Goal: Transaction & Acquisition: Purchase product/service

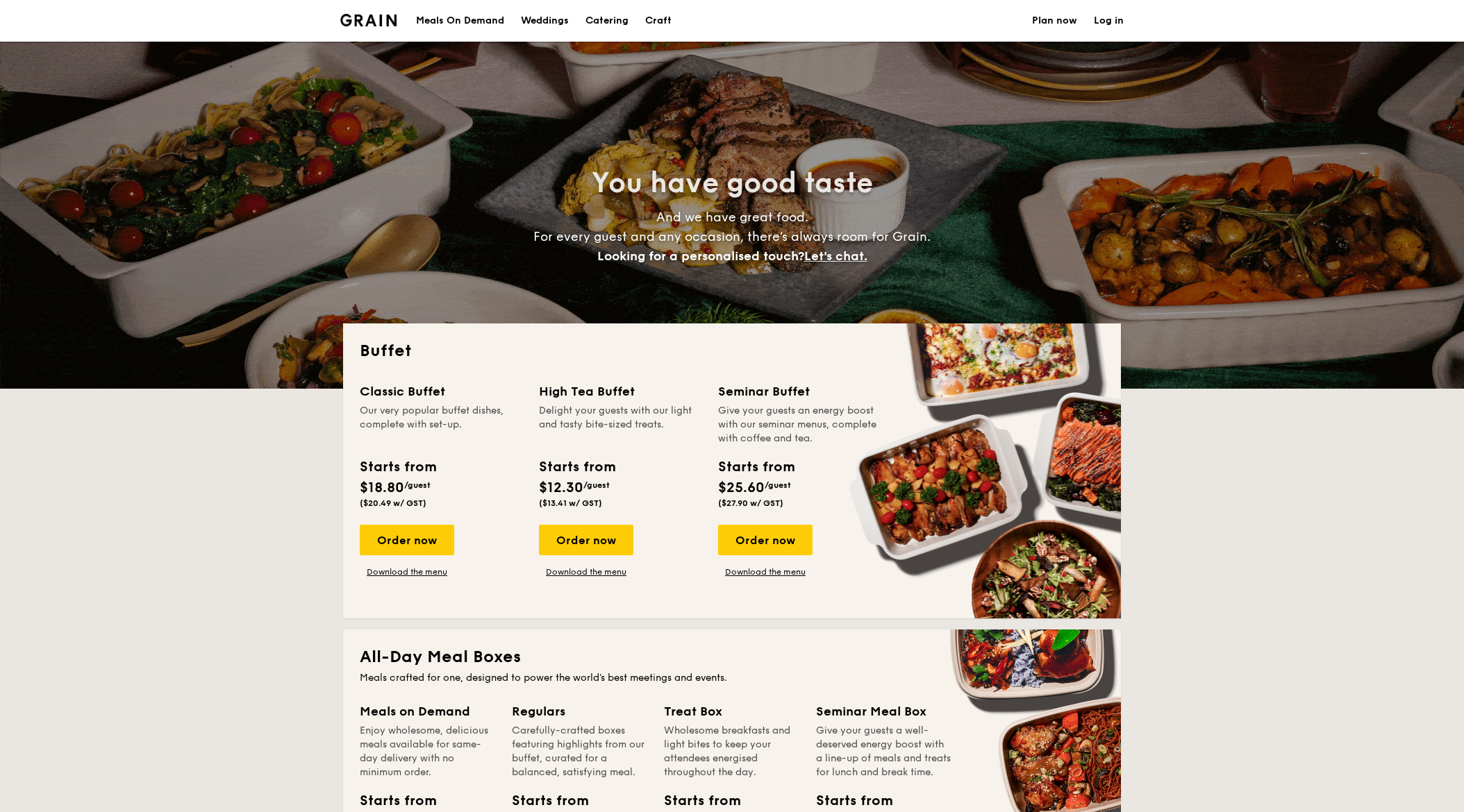
select select
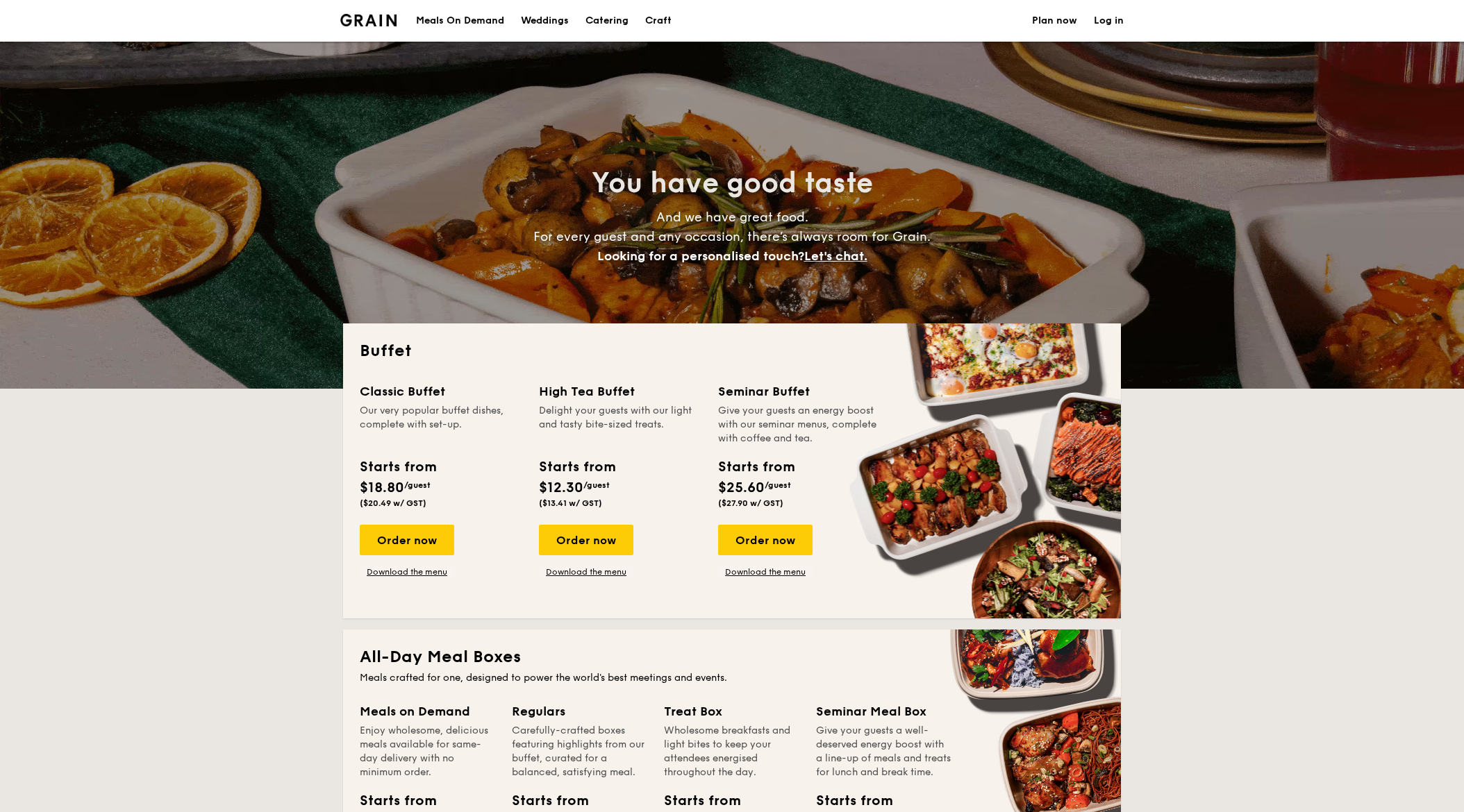
drag, startPoint x: 369, startPoint y: 388, endPoint x: 809, endPoint y: 490, distance: 451.7
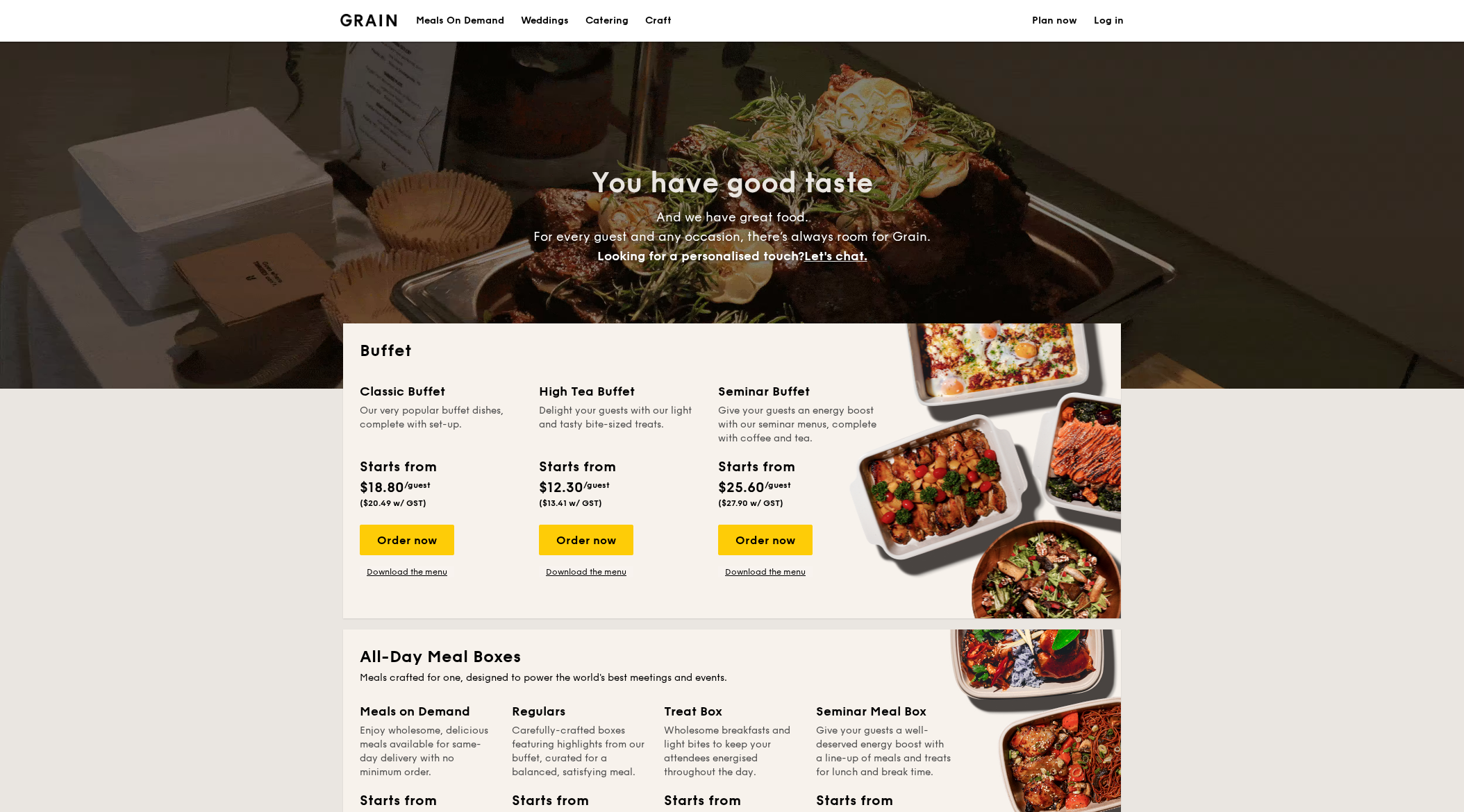
click at [809, 490] on div "Classic Buffet Our very popular buffet dishes, complete with set-up. Starts fro…" at bounding box center [732, 492] width 745 height 220
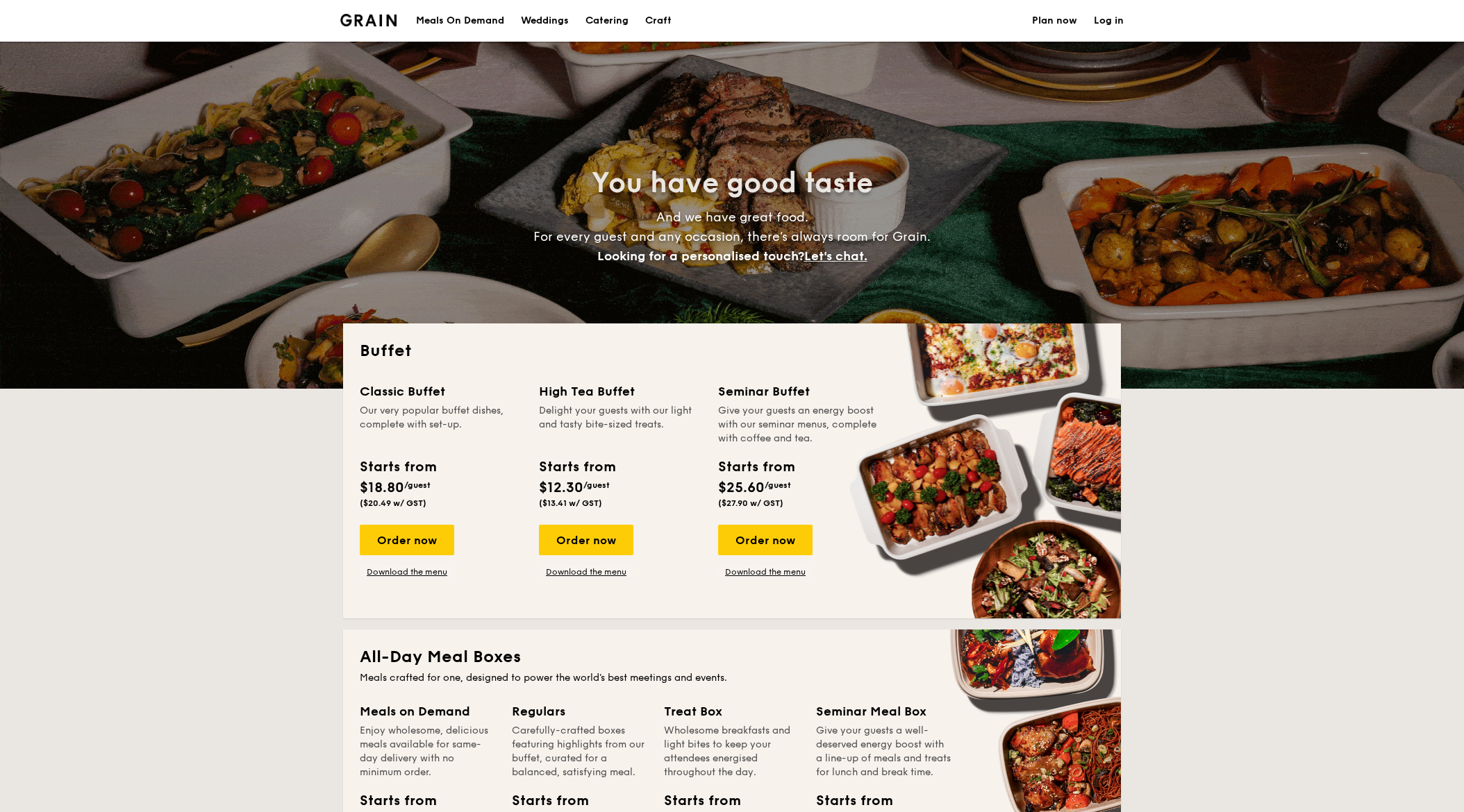
click at [798, 463] on div "Starts from $25.60 /guest ($27.90 w/ GST)" at bounding box center [756, 482] width 86 height 52
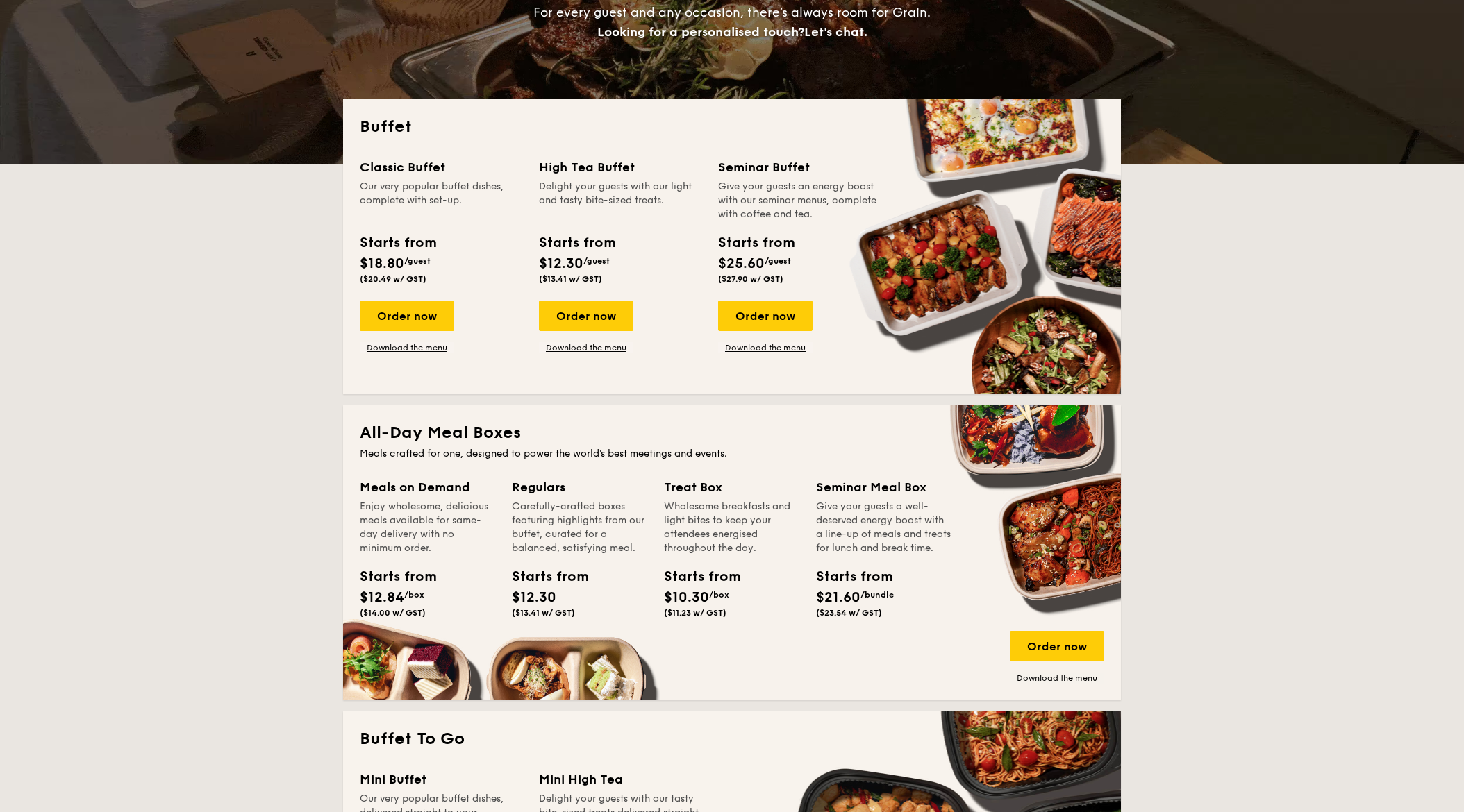
scroll to position [285, 0]
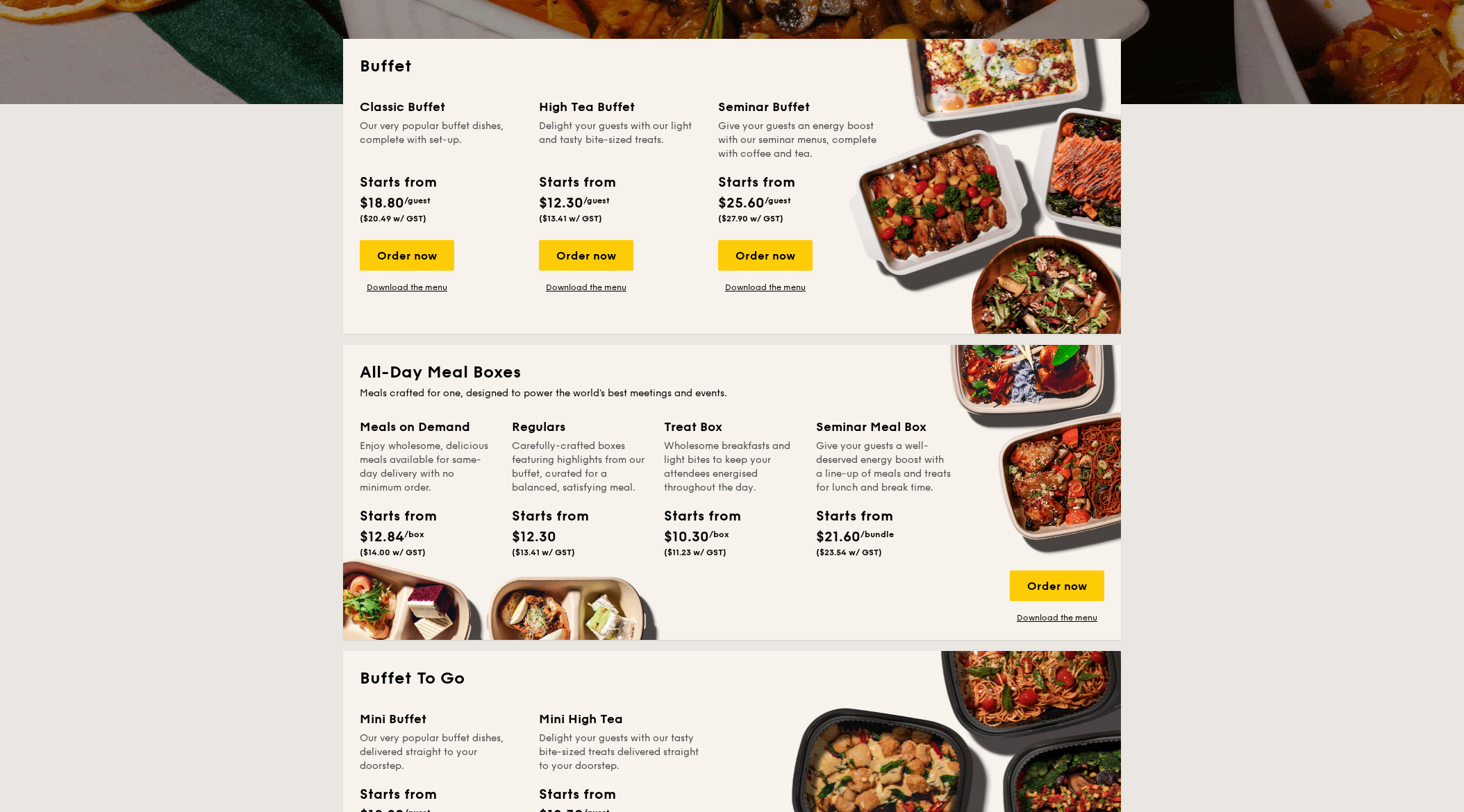
drag, startPoint x: 369, startPoint y: 368, endPoint x: 891, endPoint y: 567, distance: 558.6
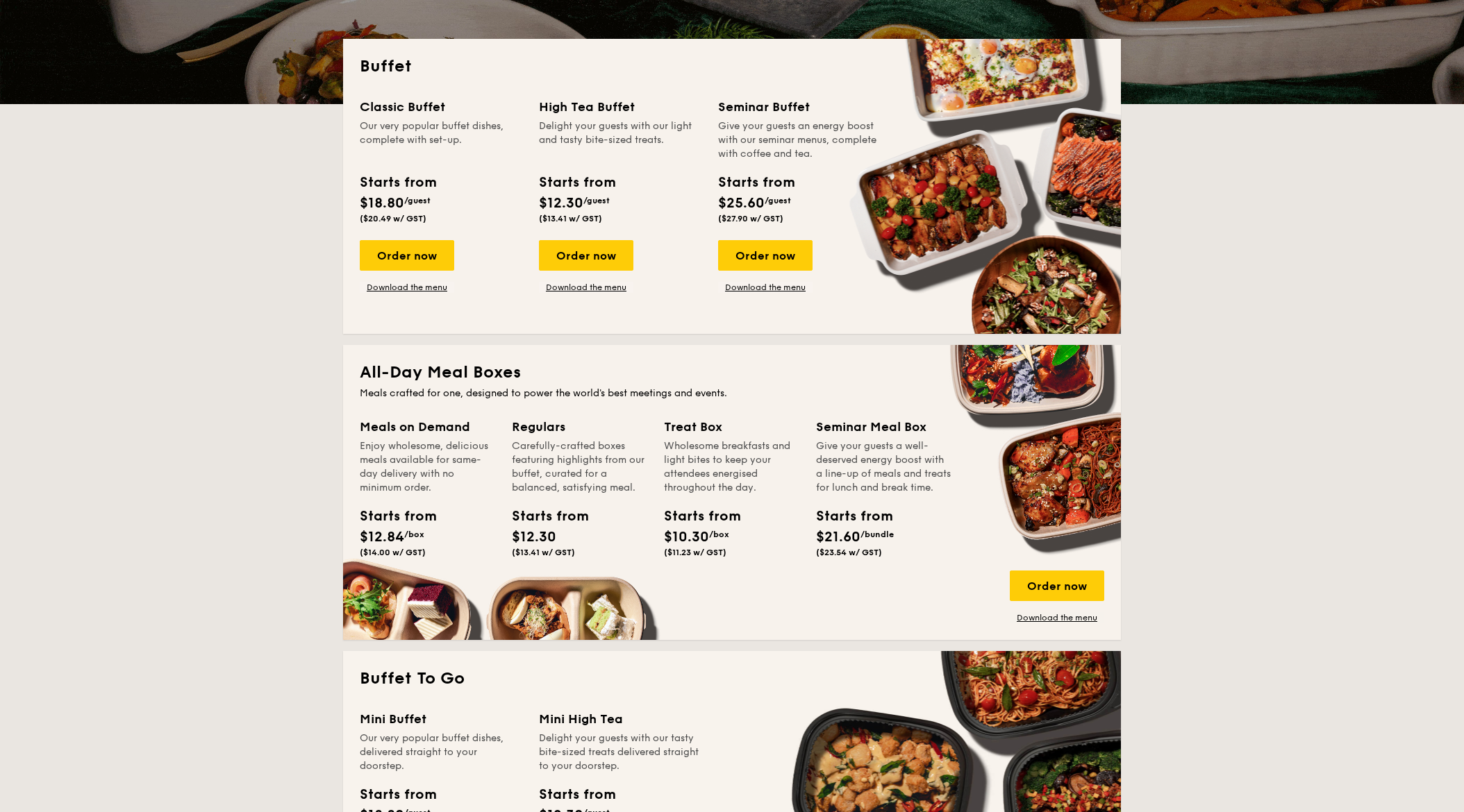
click at [885, 569] on div "All-Day Meal Boxes Meals crafted for one, designed to power the world's best me…" at bounding box center [732, 492] width 777 height 295
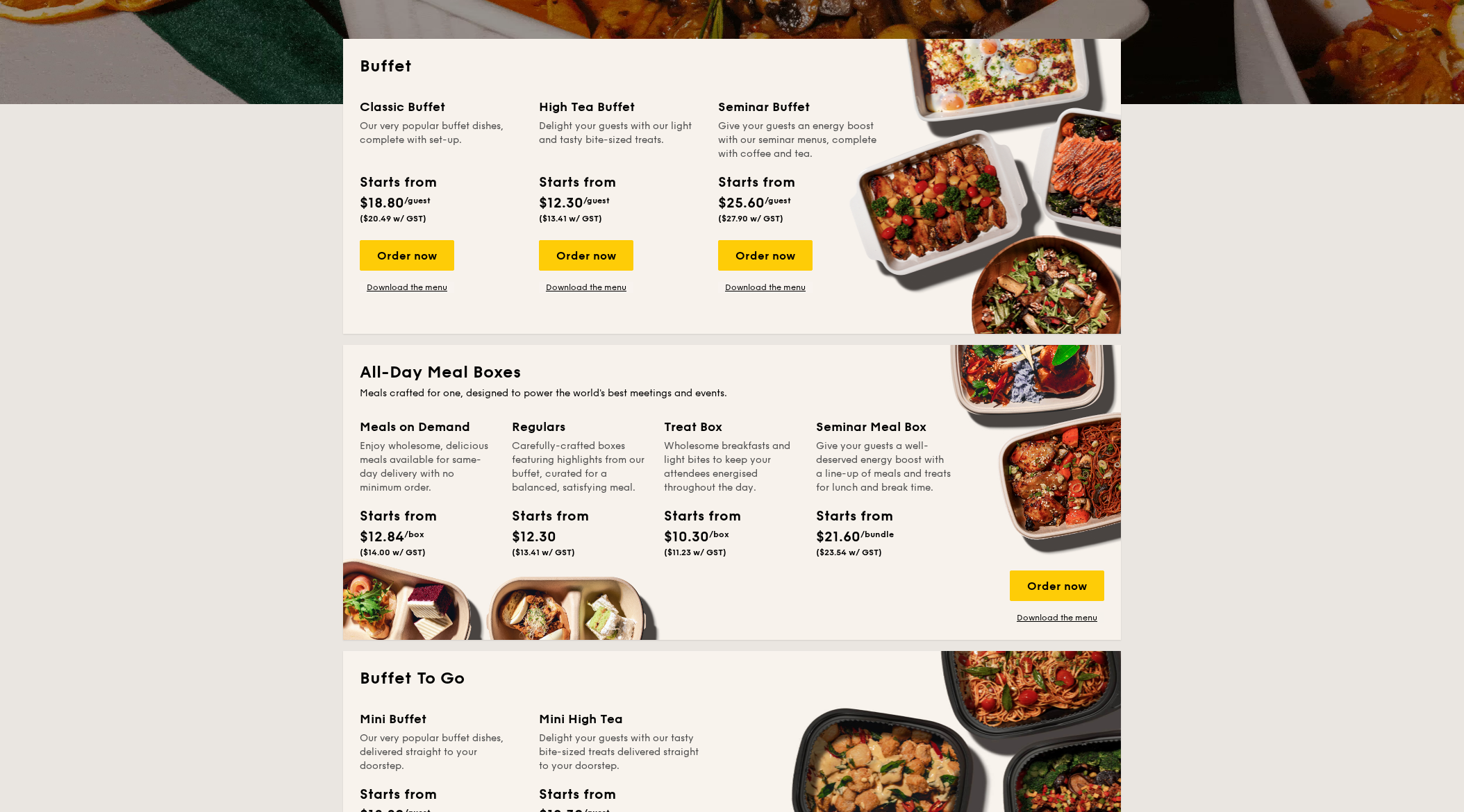
click at [893, 563] on div "Starts from $21.60 /bundle ($23.54 w/ GST)" at bounding box center [883, 535] width 147 height 57
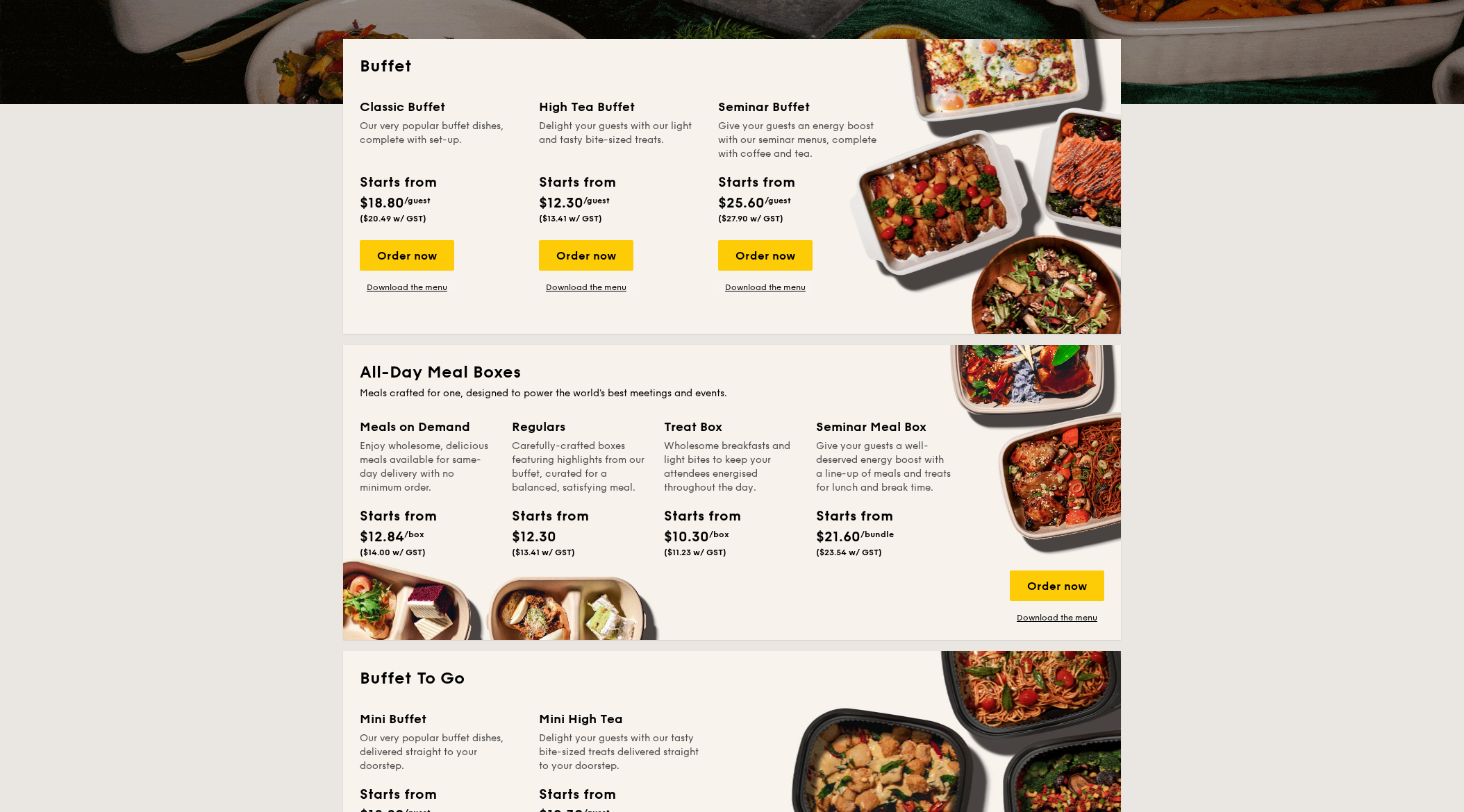
drag, startPoint x: 899, startPoint y: 561, endPoint x: 376, endPoint y: 400, distance: 547.2
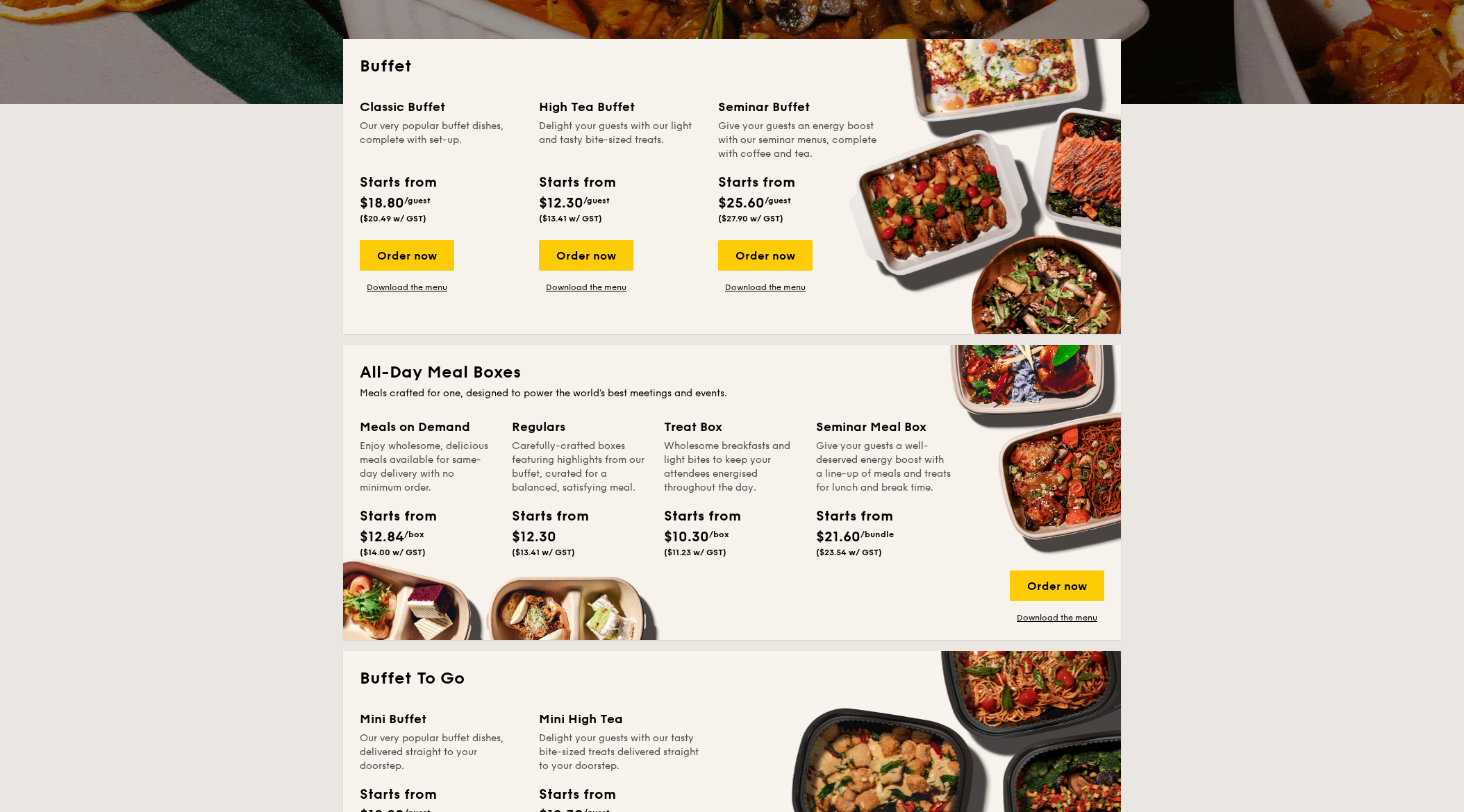
click at [376, 400] on div "All-Day Meal Boxes Meals crafted for one, designed to power the world's best me…" at bounding box center [732, 492] width 777 height 295
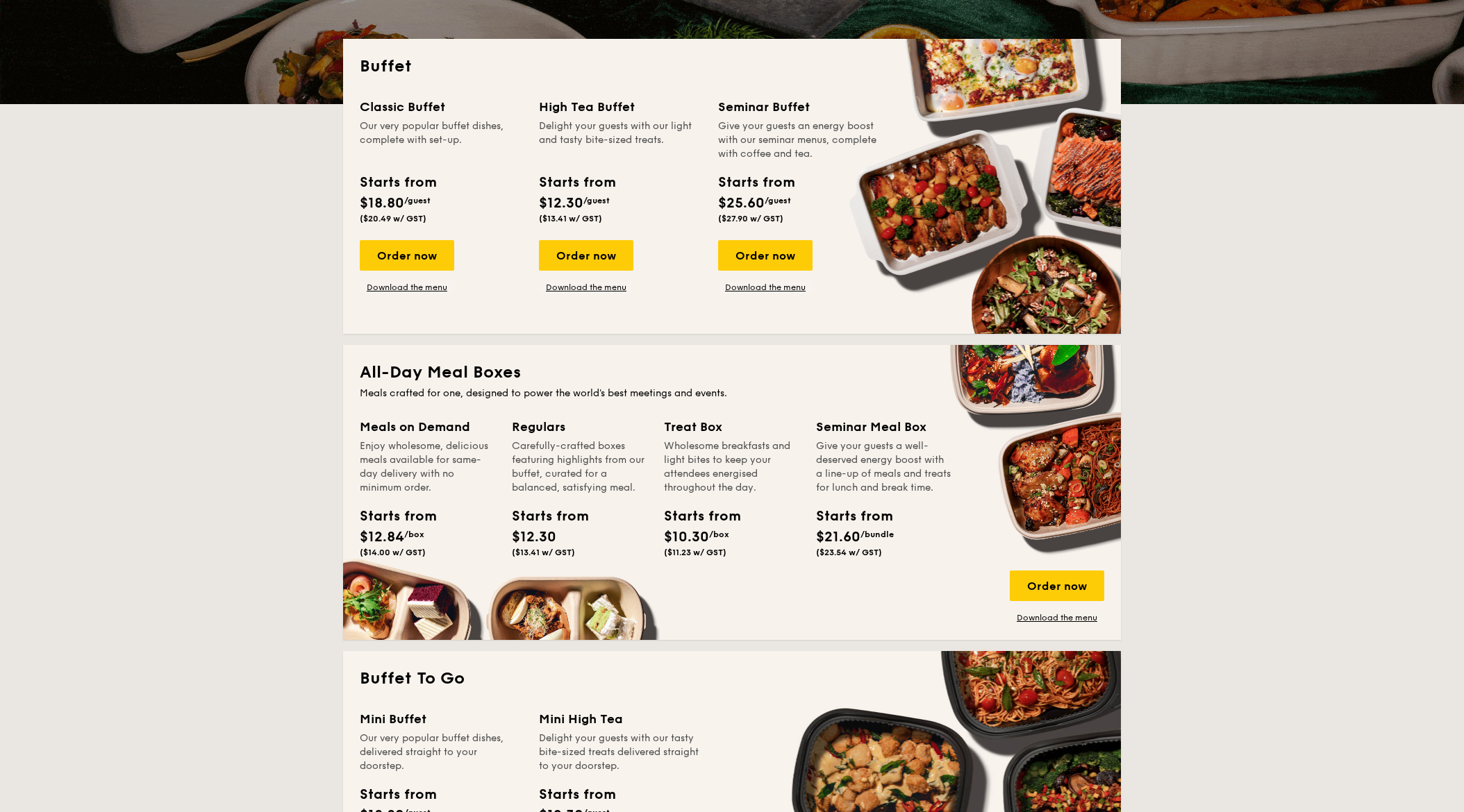
click at [575, 463] on div "Carefully-crafted boxes featuring highlights from our buffet, curated for a bal…" at bounding box center [579, 467] width 135 height 55
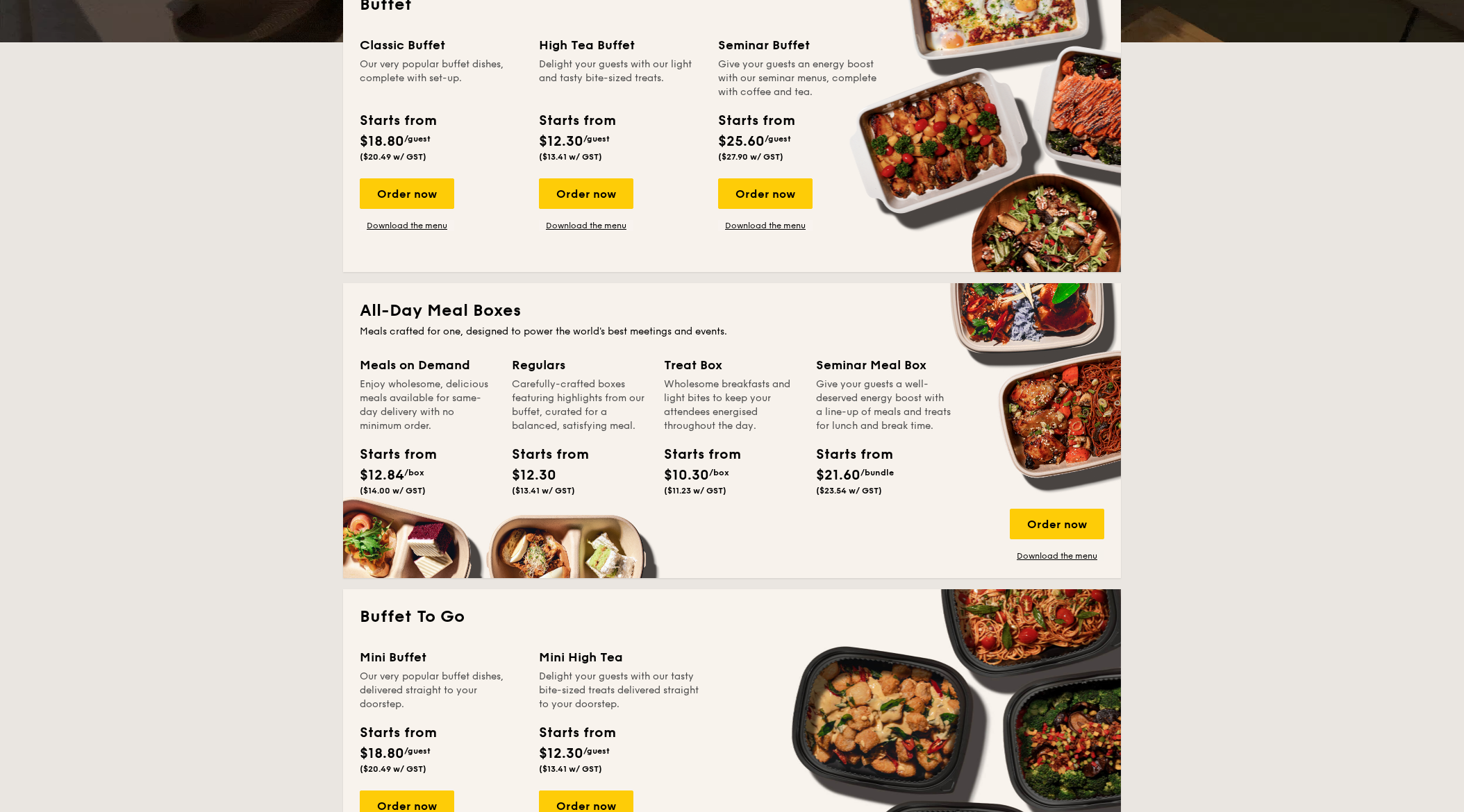
scroll to position [413, 0]
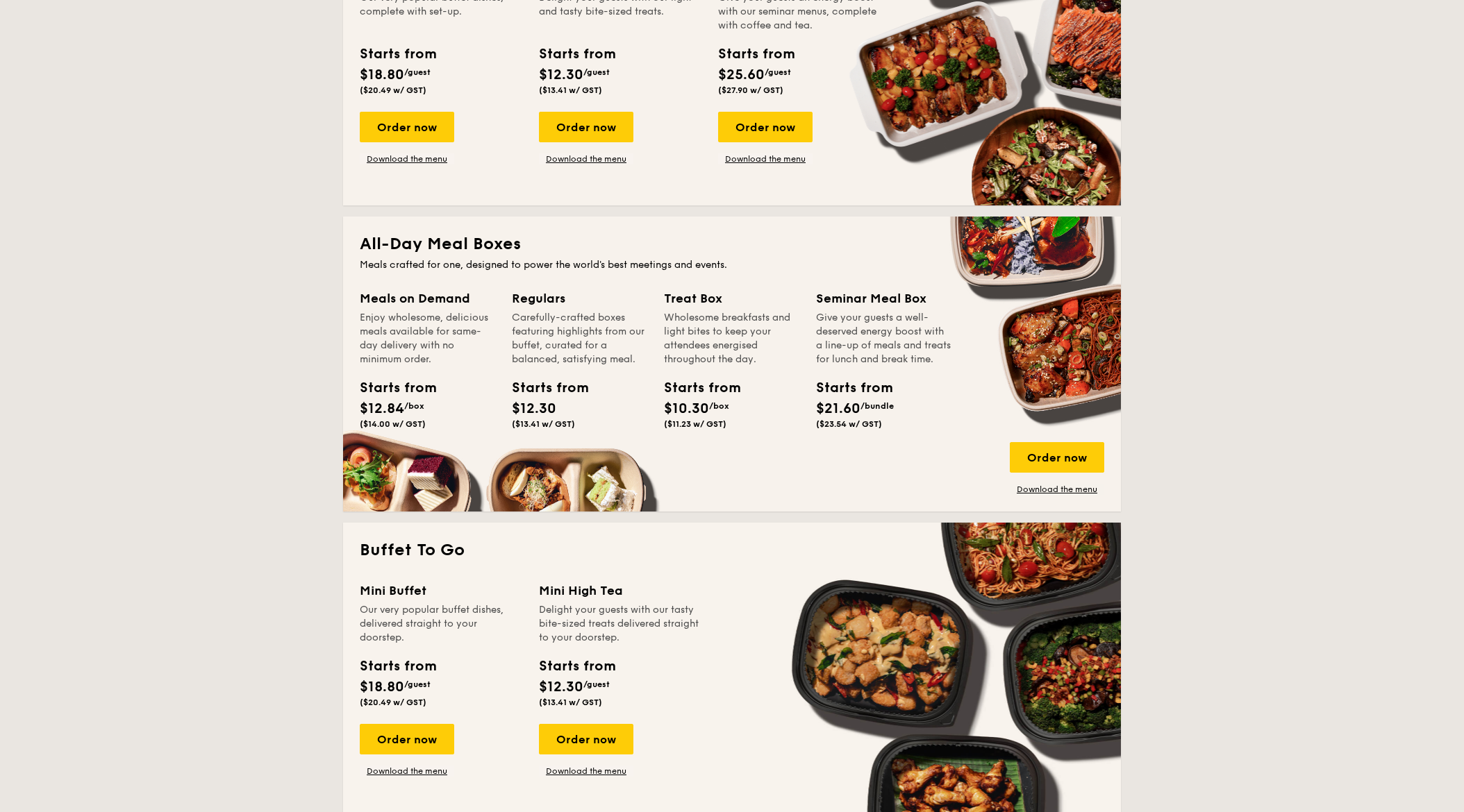
drag, startPoint x: 345, startPoint y: 291, endPoint x: 466, endPoint y: 359, distance: 138.8
click at [473, 362] on div "All-Day Meal Boxes Meals crafted for one, designed to power the world's best me…" at bounding box center [732, 364] width 777 height 295
click at [466, 360] on div "Enjoy wholesome, delicious meals available for same-day delivery with no minimu…" at bounding box center [427, 338] width 135 height 55
drag, startPoint x: 476, startPoint y: 367, endPoint x: 368, endPoint y: 310, distance: 122.1
click at [358, 301] on div "All-Day Meal Boxes Meals crafted for one, designed to power the world's best me…" at bounding box center [732, 364] width 777 height 295
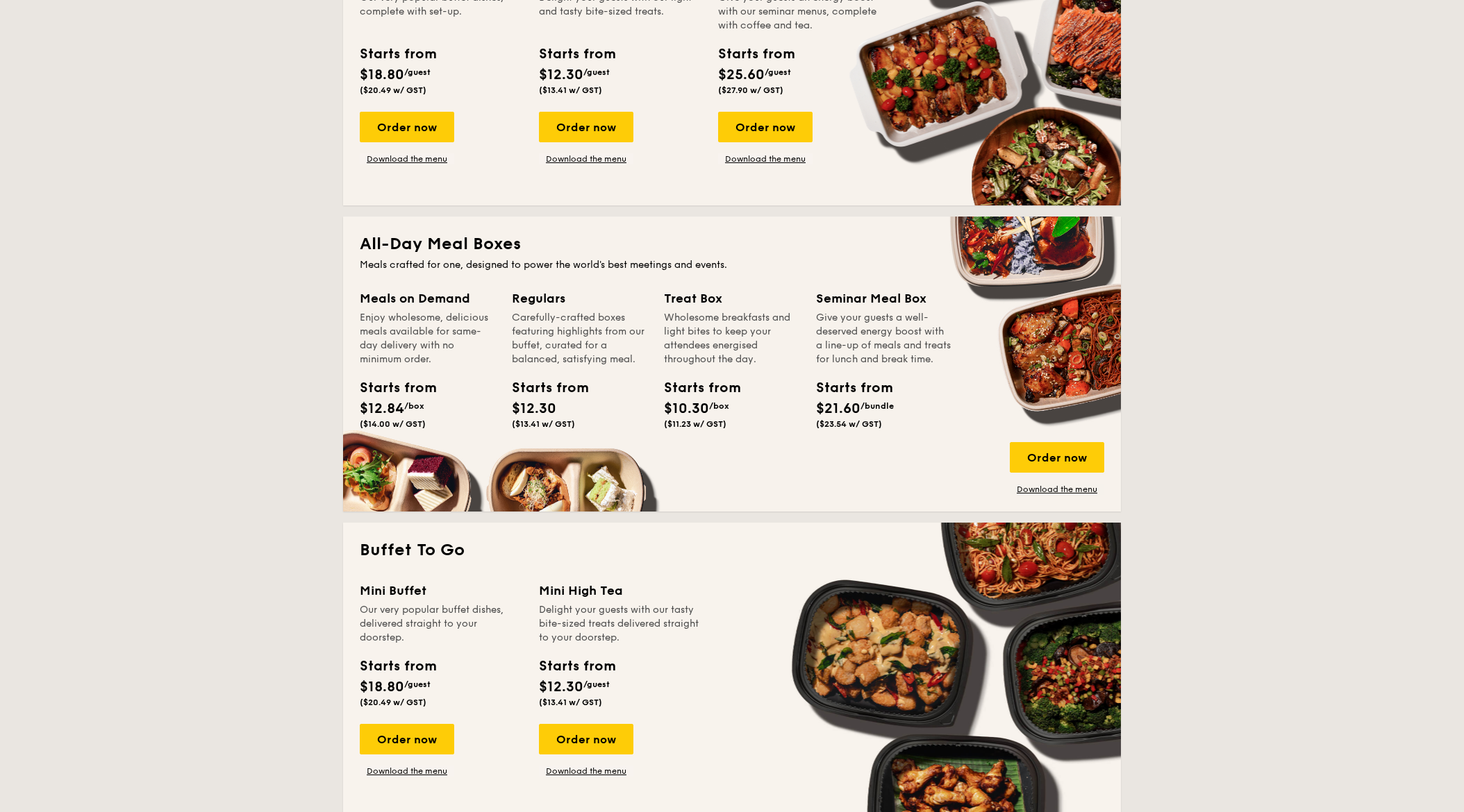
click at [422, 337] on div "Enjoy wholesome, delicious meals available for same-day delivery with no minimu…" at bounding box center [427, 338] width 135 height 55
click at [1024, 445] on div "Order now" at bounding box center [1057, 458] width 94 height 31
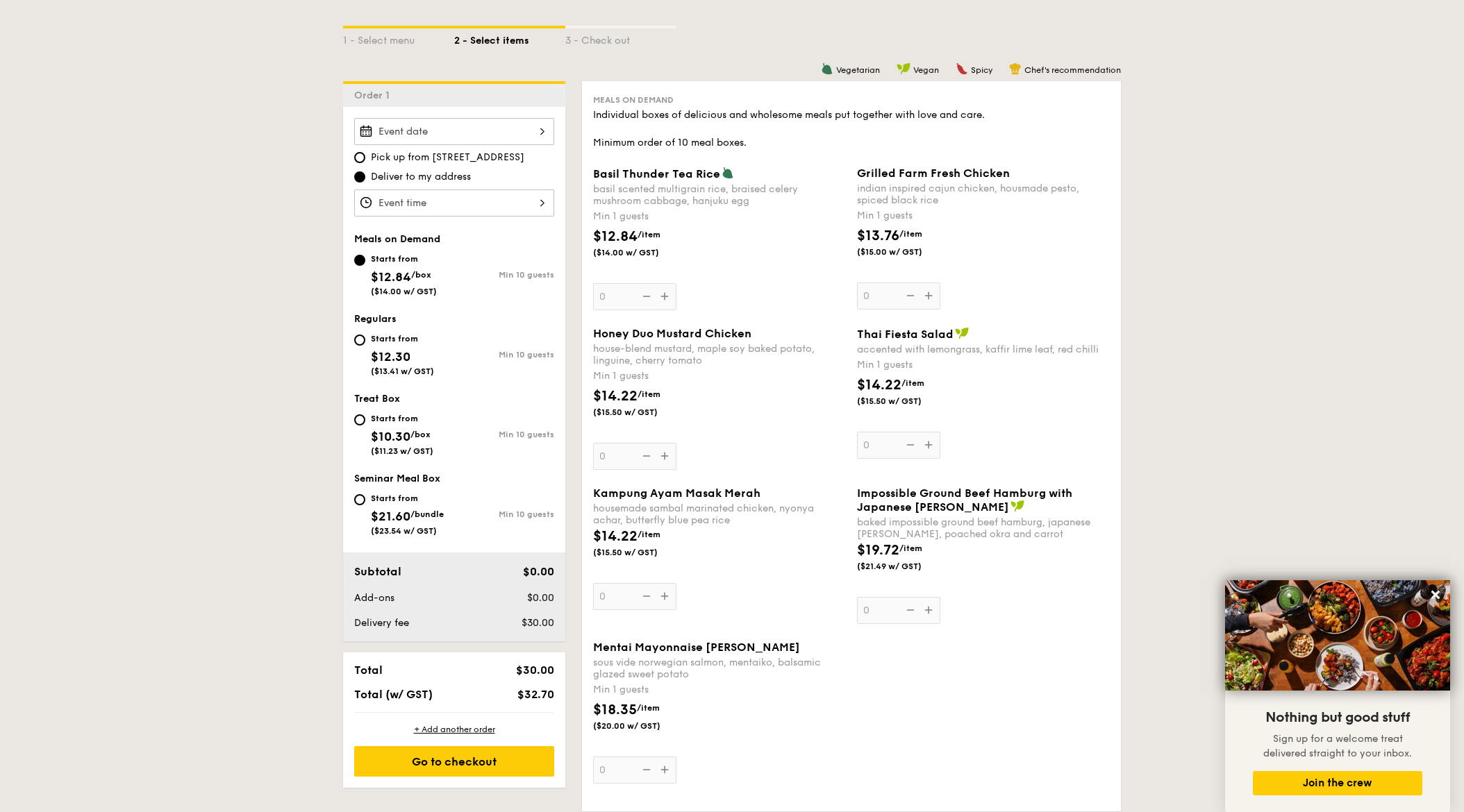
scroll to position [251, 0]
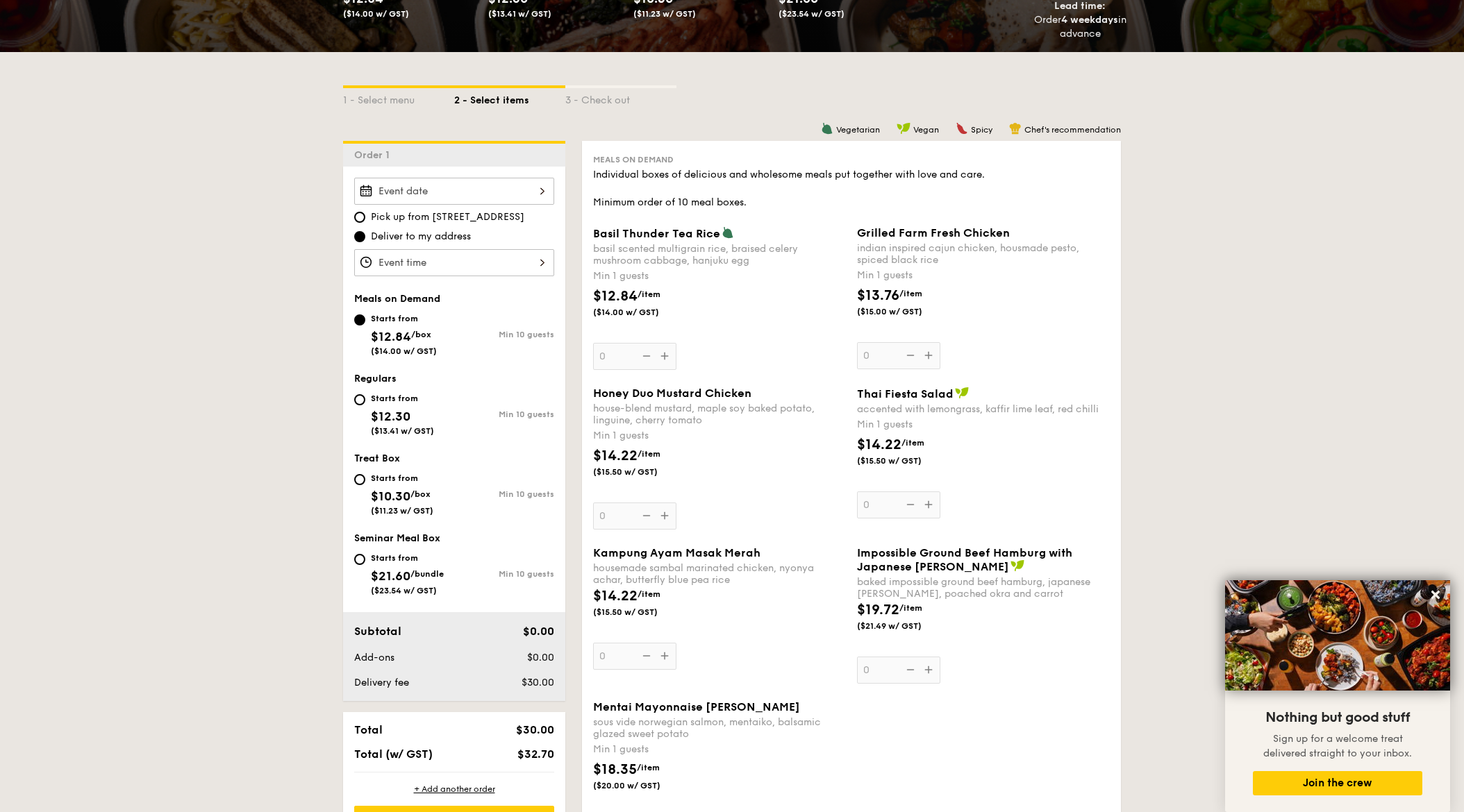
click at [662, 354] on div "Basil Thunder Tea [PERSON_NAME] scented multigrain rice, braised celery mushroo…" at bounding box center [719, 299] width 253 height 144
click at [662, 354] on input "0" at bounding box center [634, 356] width 84 height 27
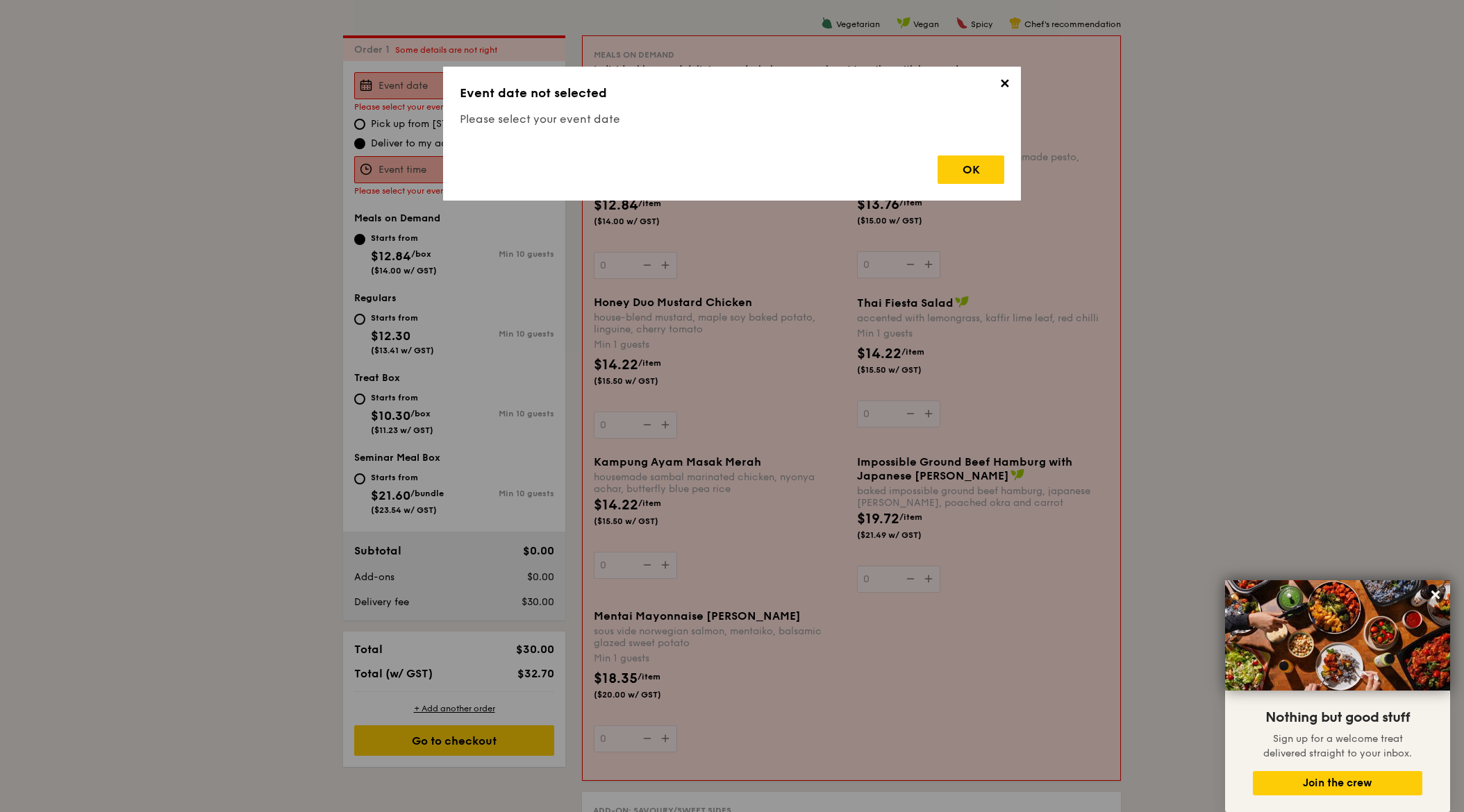
scroll to position [370, 0]
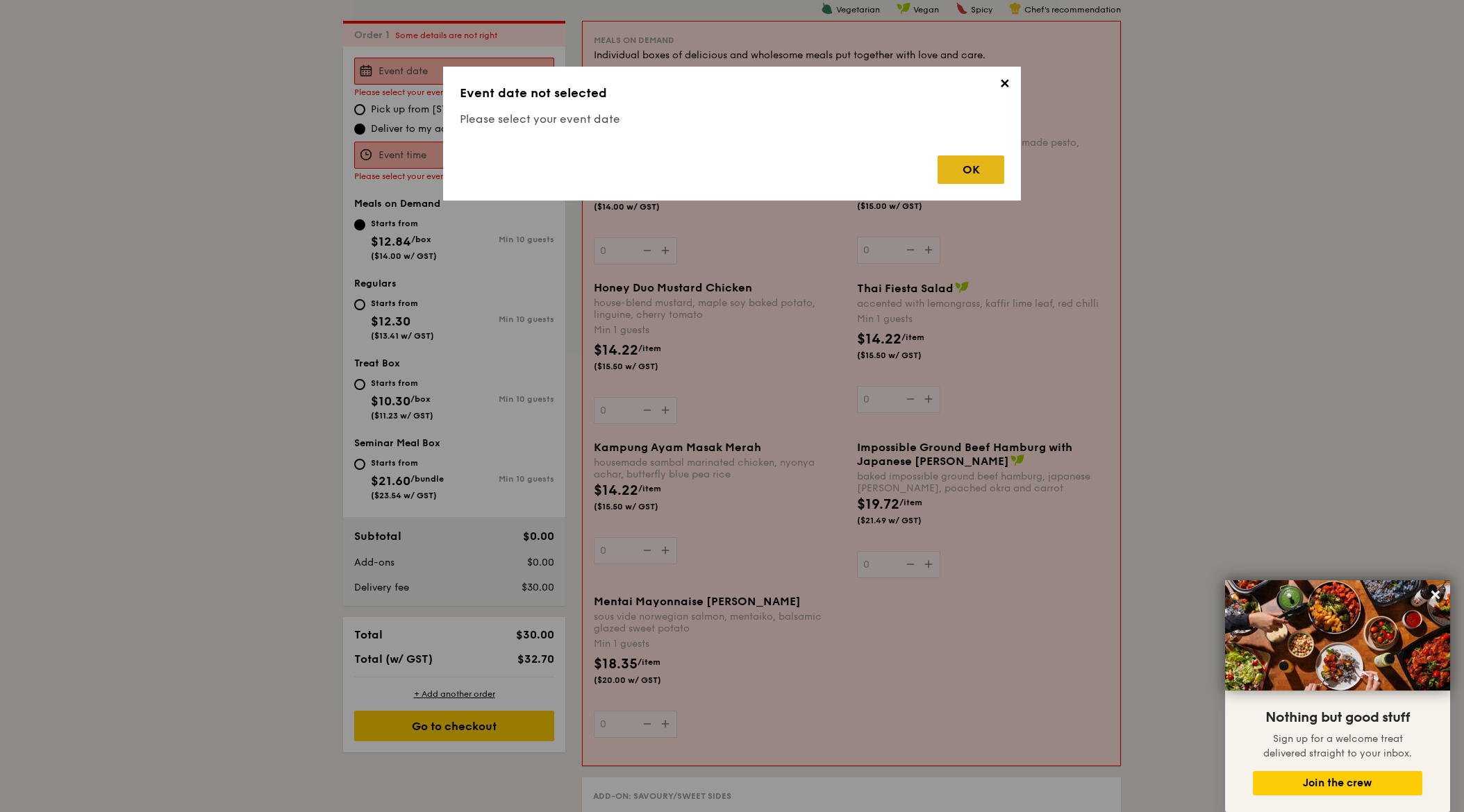
click at [967, 175] on div "OK" at bounding box center [971, 169] width 67 height 28
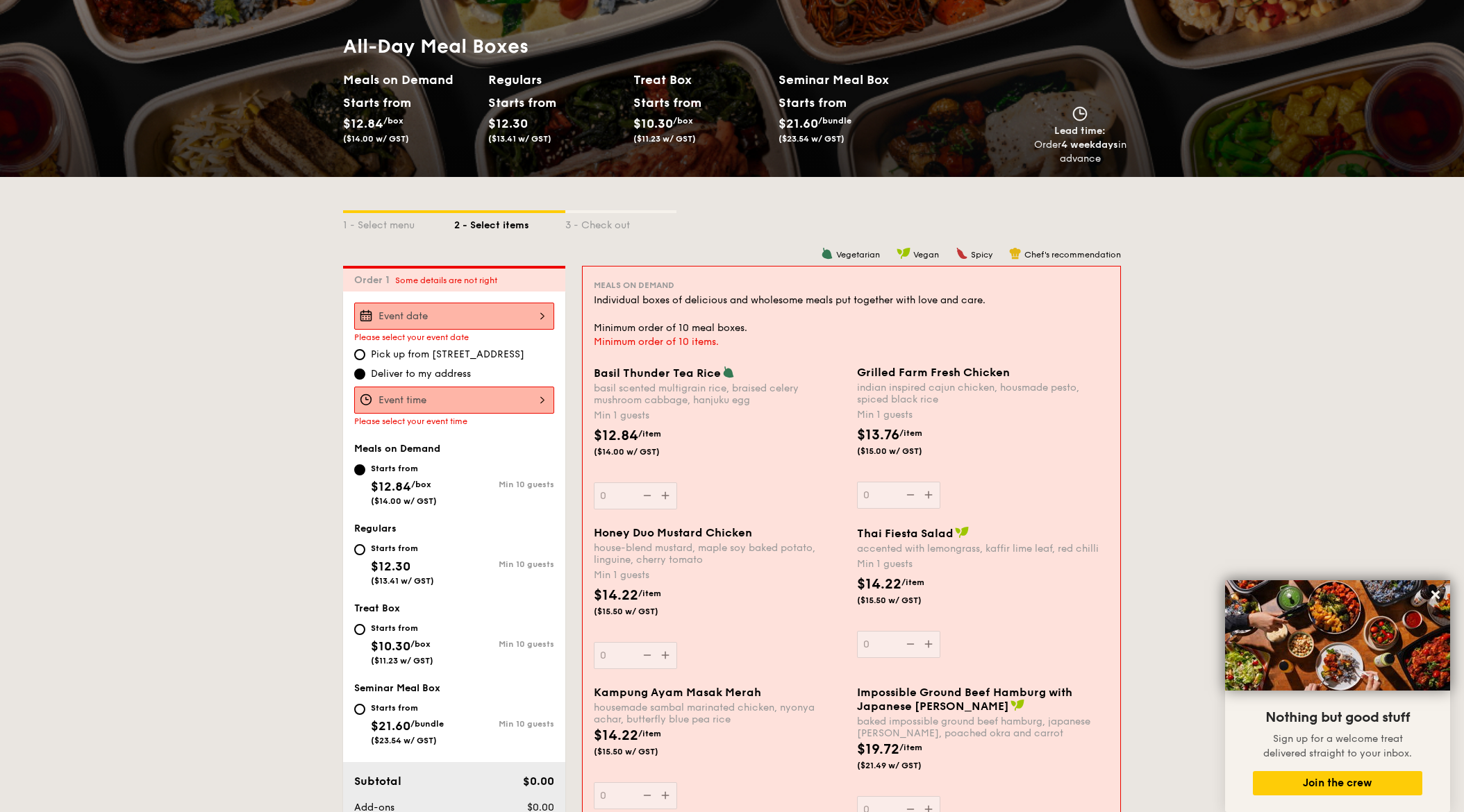
scroll to position [0, 0]
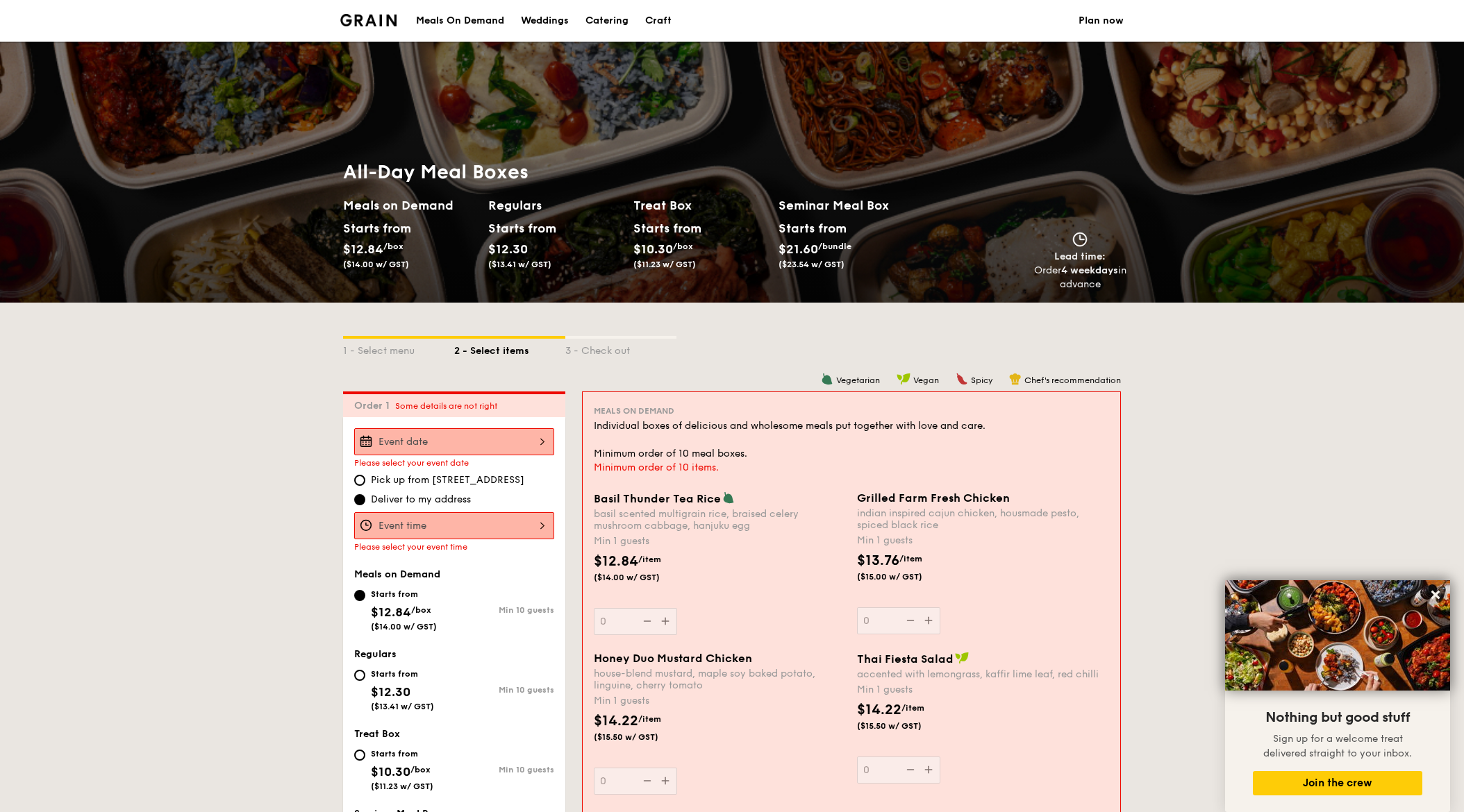
scroll to position [1624, 0]
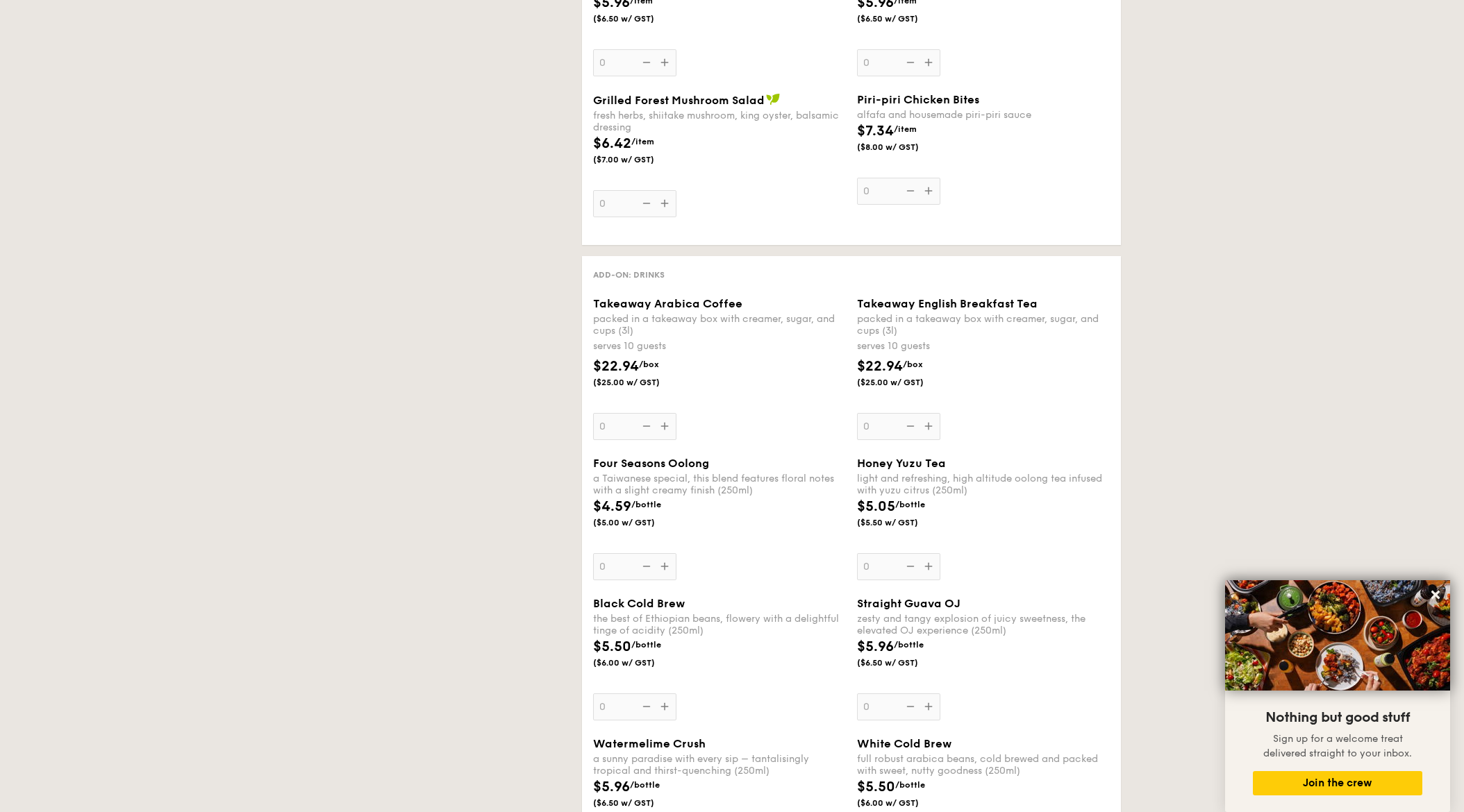
select select
